Goal: Purchase product/service

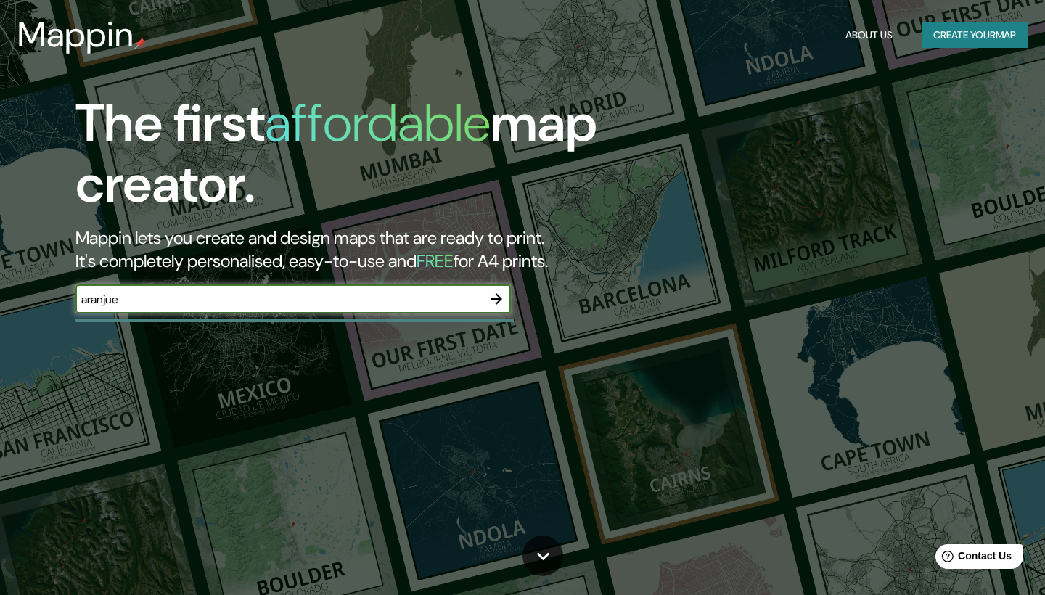
type input "aranjuez"
click at [503, 291] on icon "button" at bounding box center [496, 298] width 17 height 17
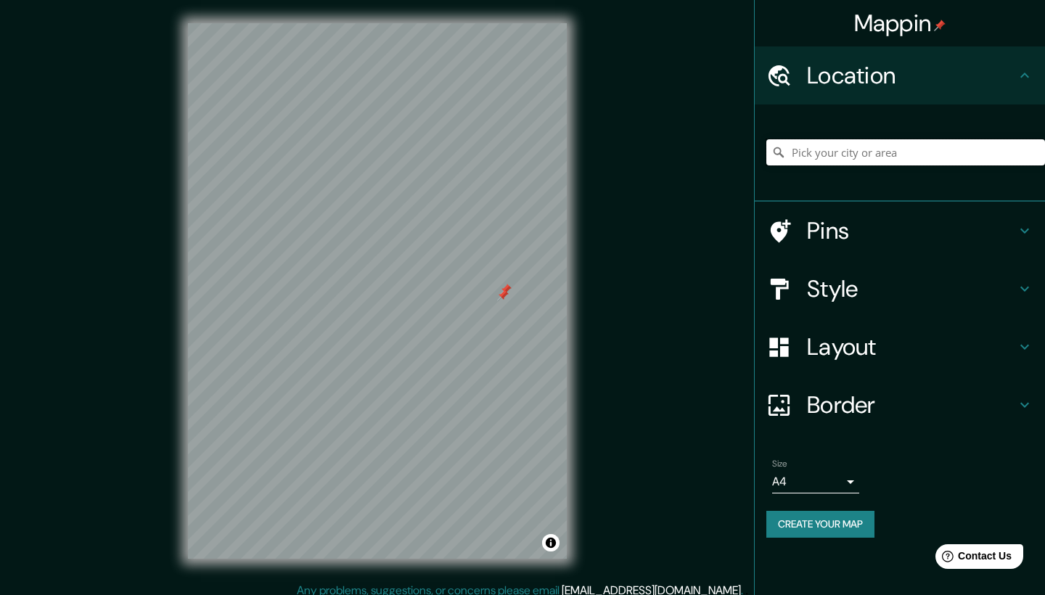
click at [826, 151] on input "Pick your city or area" at bounding box center [906, 152] width 279 height 26
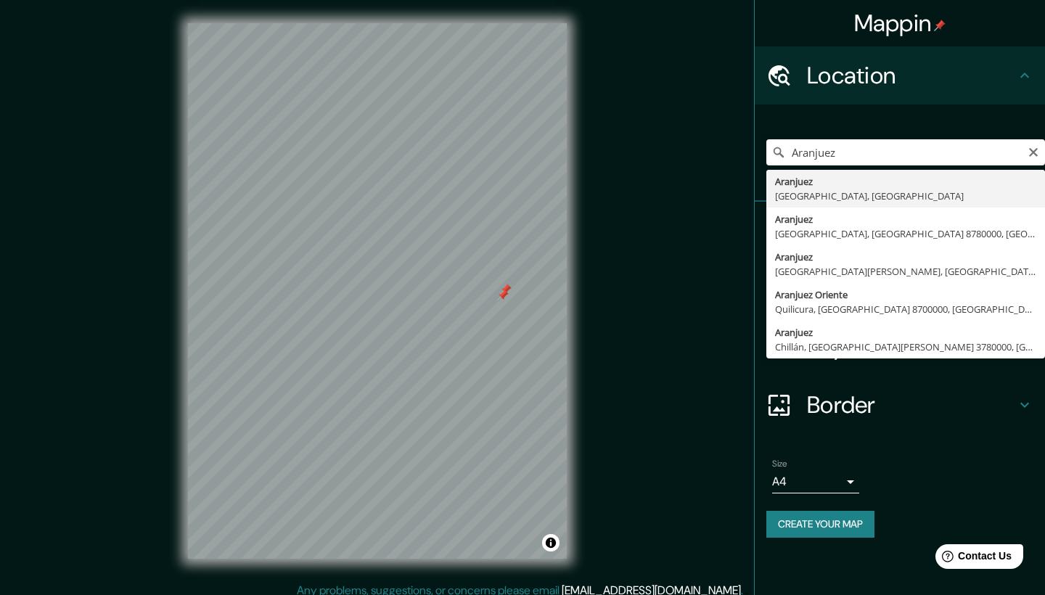
drag, startPoint x: 836, startPoint y: 176, endPoint x: 847, endPoint y: 188, distance: 15.9
type input "[GEOGRAPHIC_DATA], [GEOGRAPHIC_DATA], [GEOGRAPHIC_DATA]"
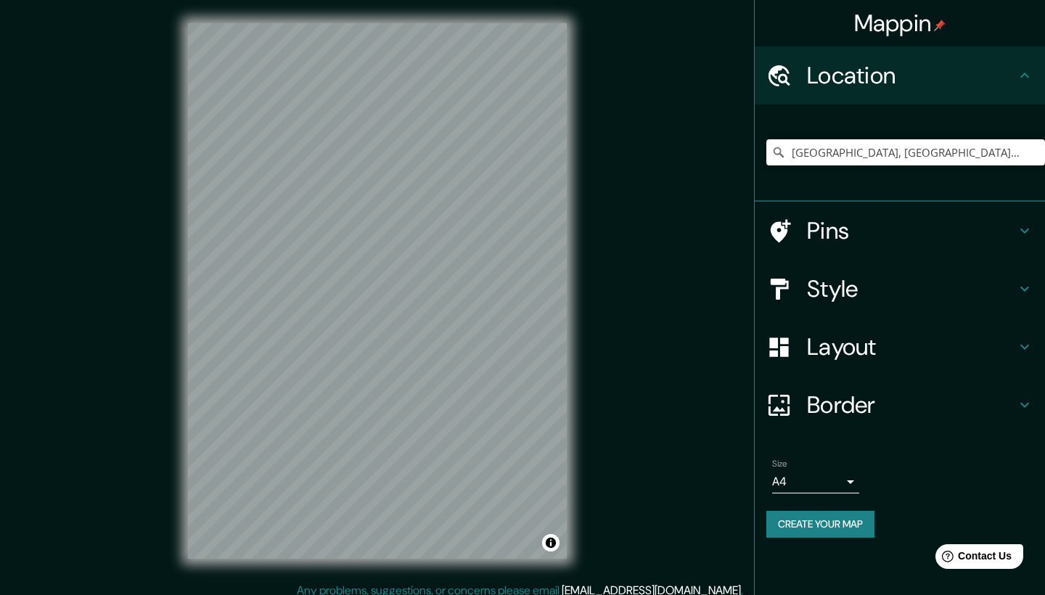
click at [926, 271] on div "Style" at bounding box center [900, 289] width 290 height 58
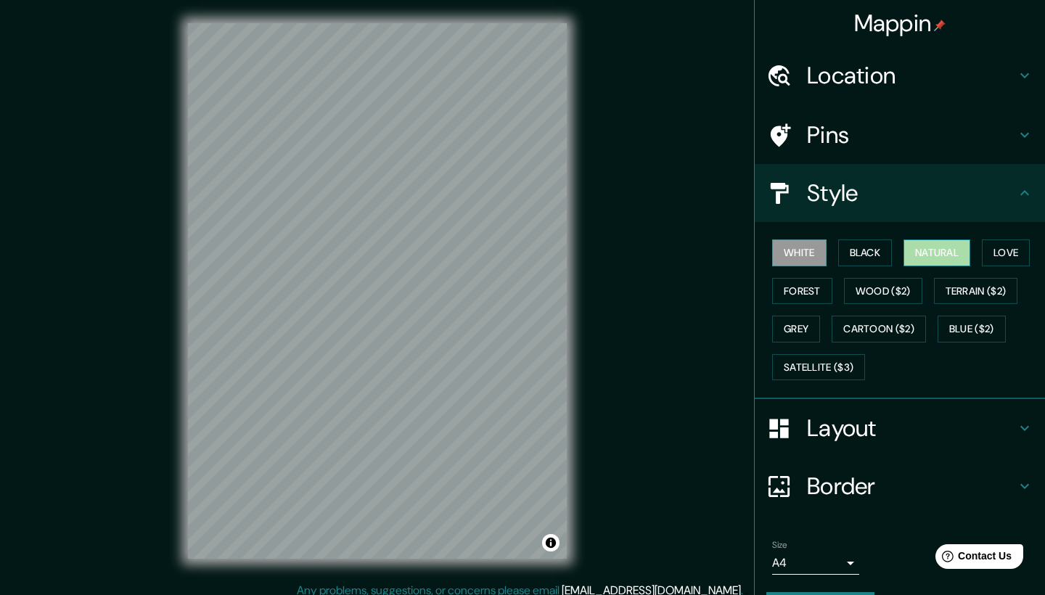
click at [971, 258] on button "Natural" at bounding box center [937, 253] width 67 height 27
click at [923, 297] on button "Wood ($2)" at bounding box center [883, 291] width 78 height 27
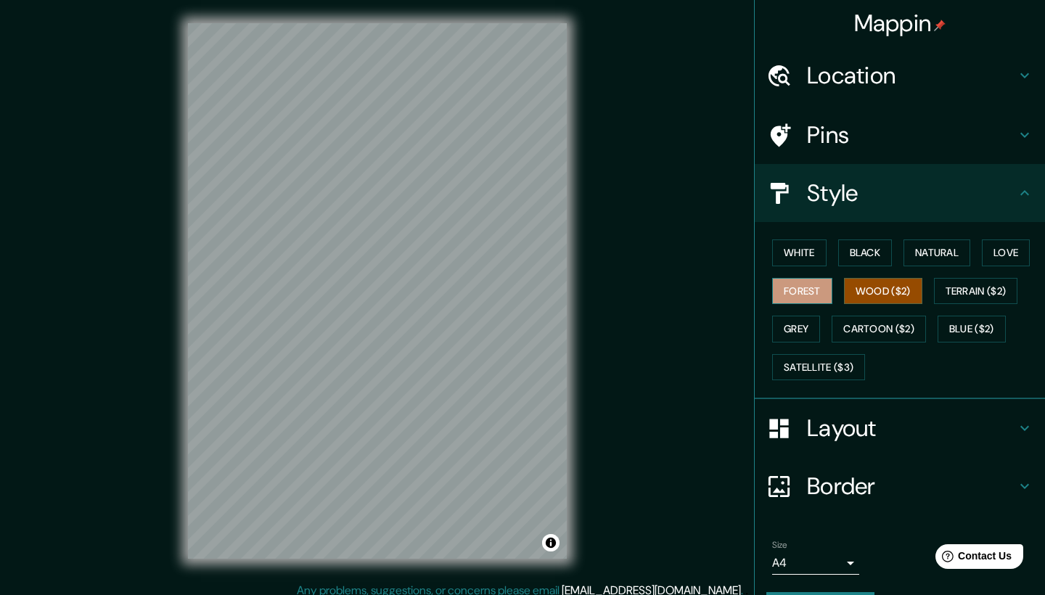
click at [801, 285] on button "Forest" at bounding box center [802, 291] width 60 height 27
click at [991, 245] on button "Love" at bounding box center [1006, 253] width 48 height 27
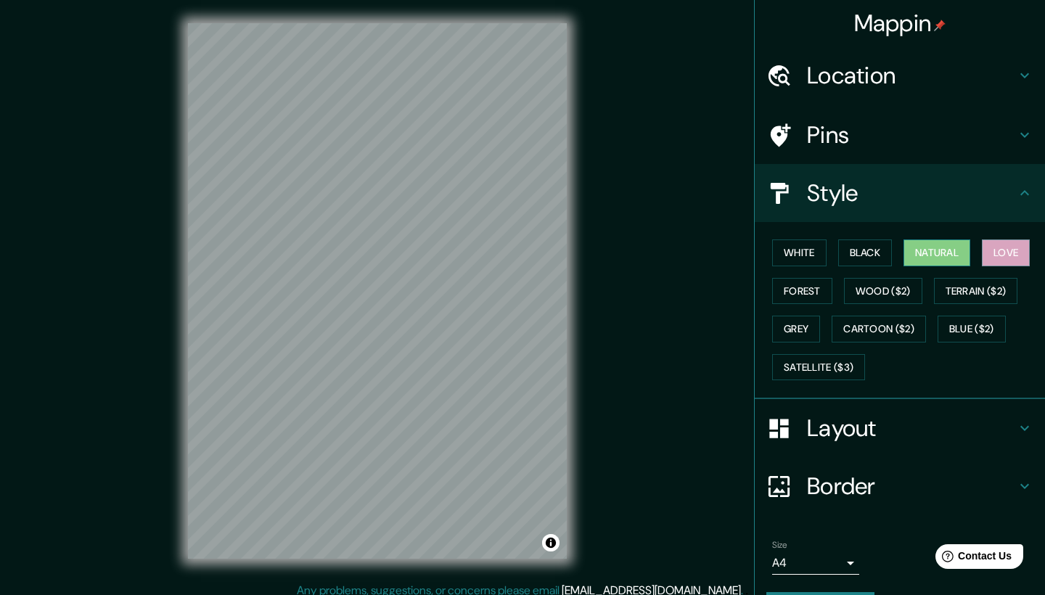
click at [928, 250] on button "Natural" at bounding box center [937, 253] width 67 height 27
click at [820, 369] on button "Satellite ($3)" at bounding box center [818, 367] width 93 height 27
click at [936, 246] on button "Natural" at bounding box center [937, 253] width 67 height 27
